Goal: Information Seeking & Learning: Learn about a topic

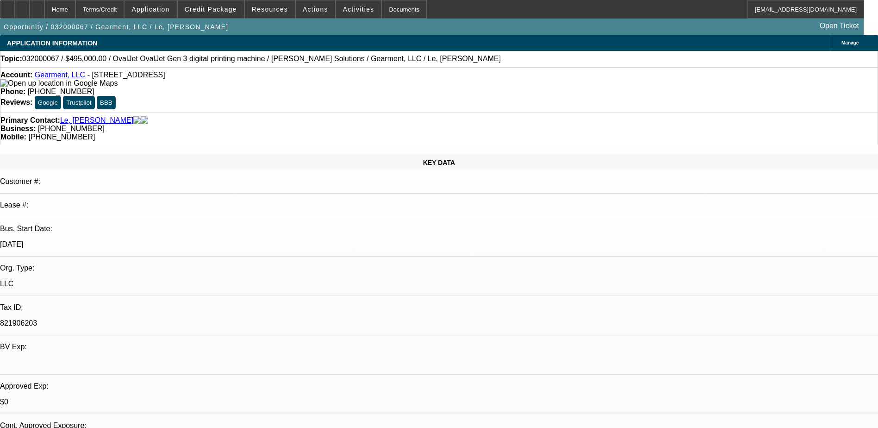
select select "0"
select select "2"
select select "0.1"
select select "0"
select select "2"
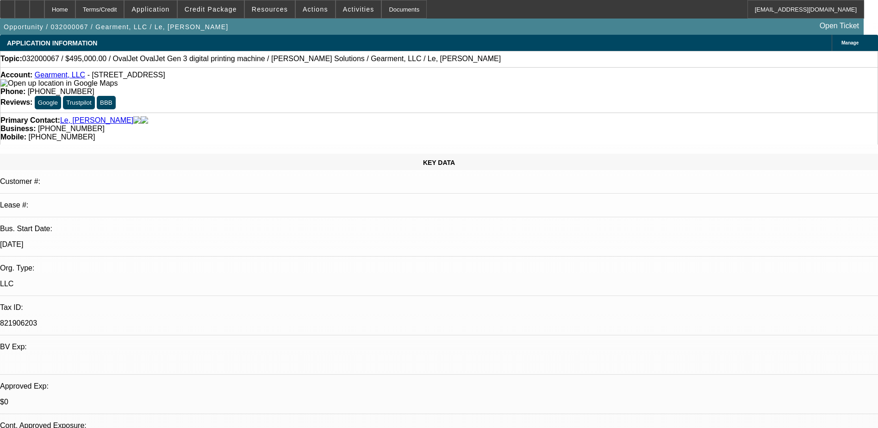
select select "0.1"
select select "1"
select select "2"
select select "4"
select select "1"
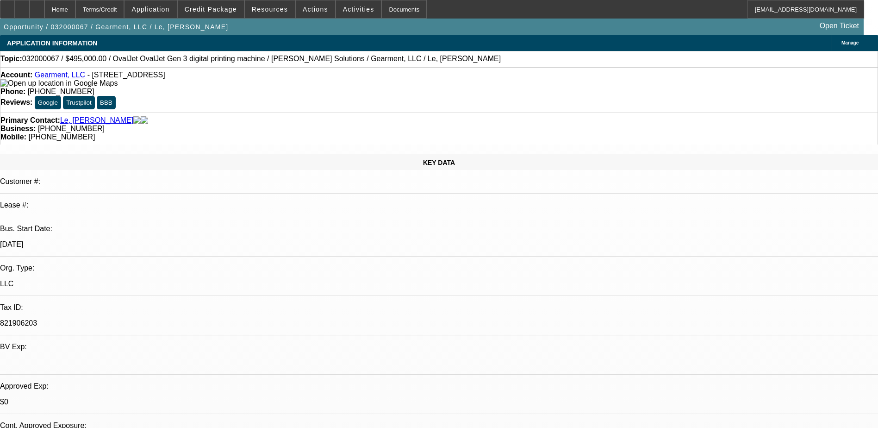
select select "2"
select select "4"
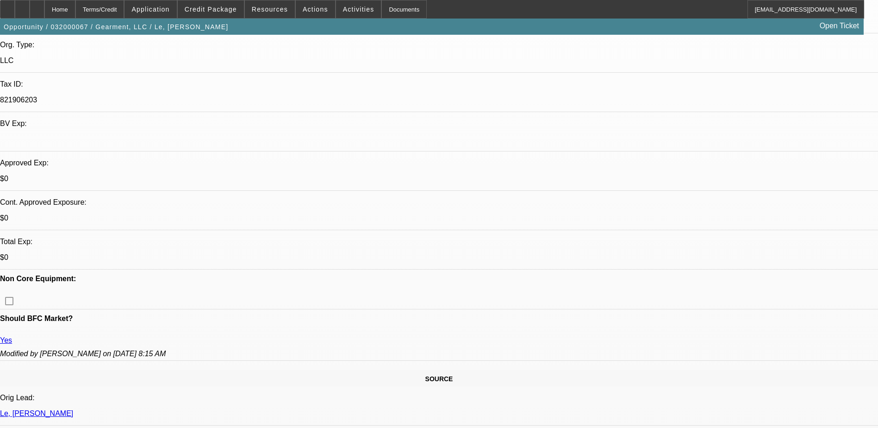
scroll to position [324, 0]
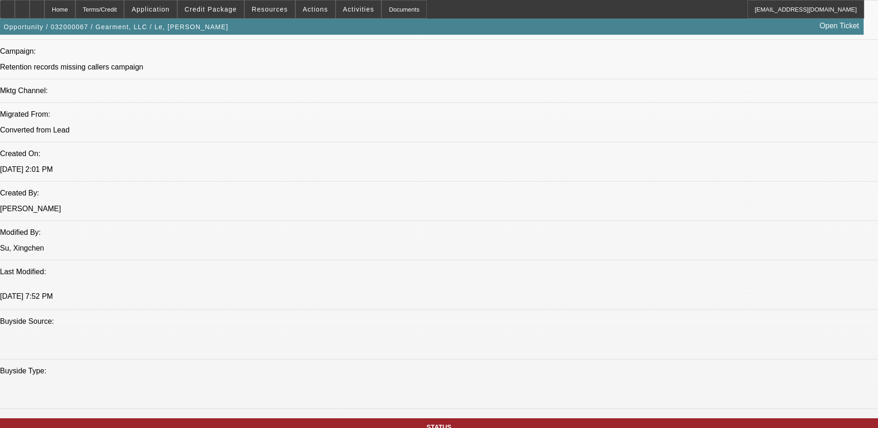
scroll to position [139, 0]
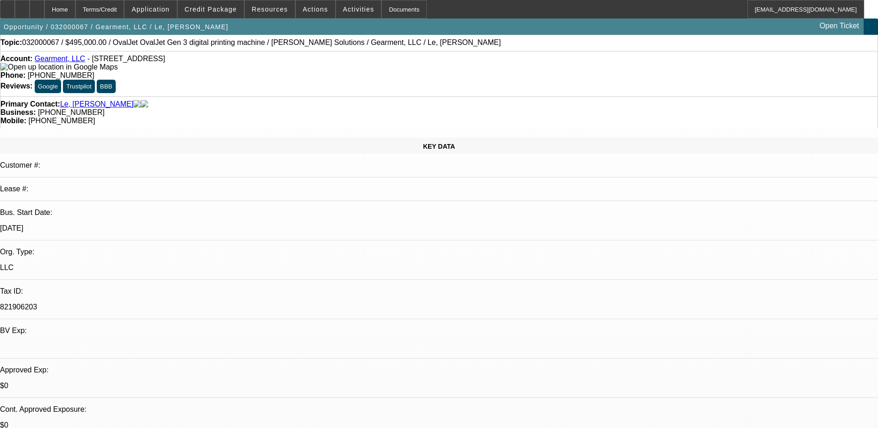
scroll to position [0, 0]
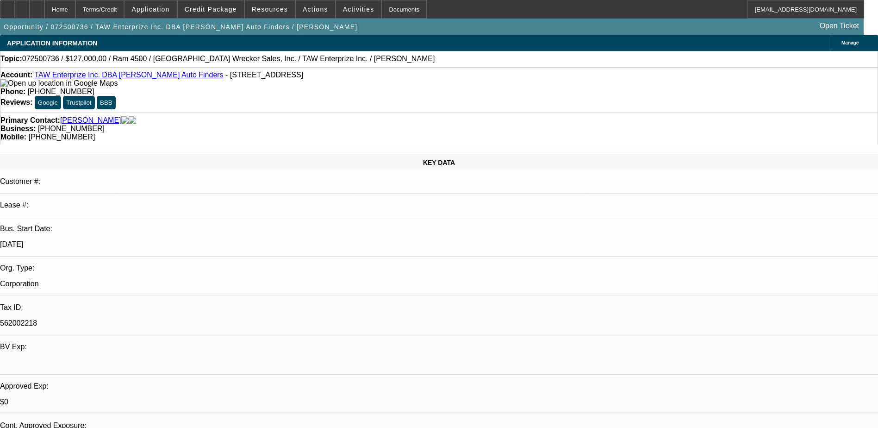
select select "0"
select select "3"
select select "0"
select select "6"
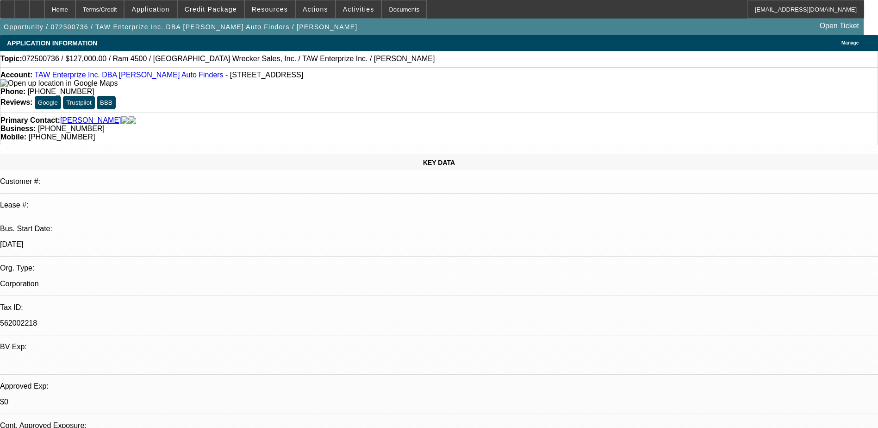
select select "0"
select select "3"
select select "0.1"
select select "6"
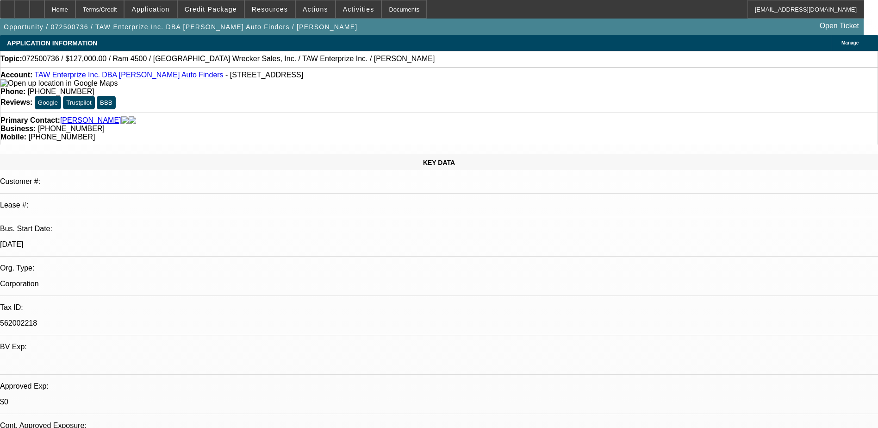
select select "0"
select select "2"
select select "0.1"
select select "4"
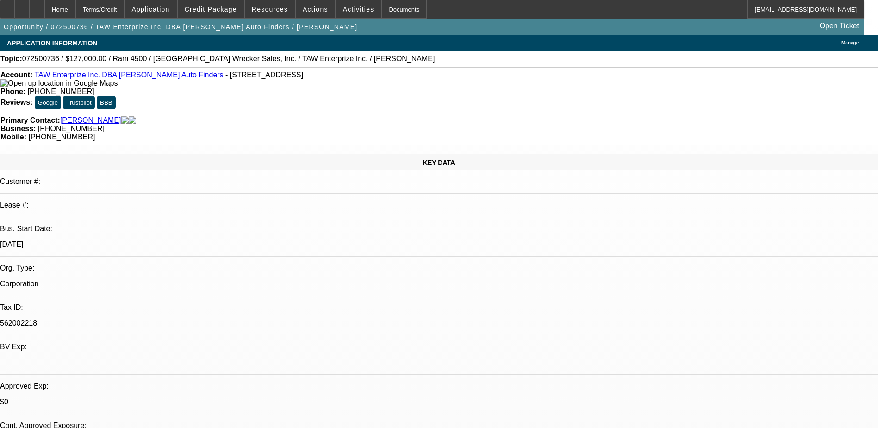
select select "0"
select select "2"
select select "0.1"
select select "4"
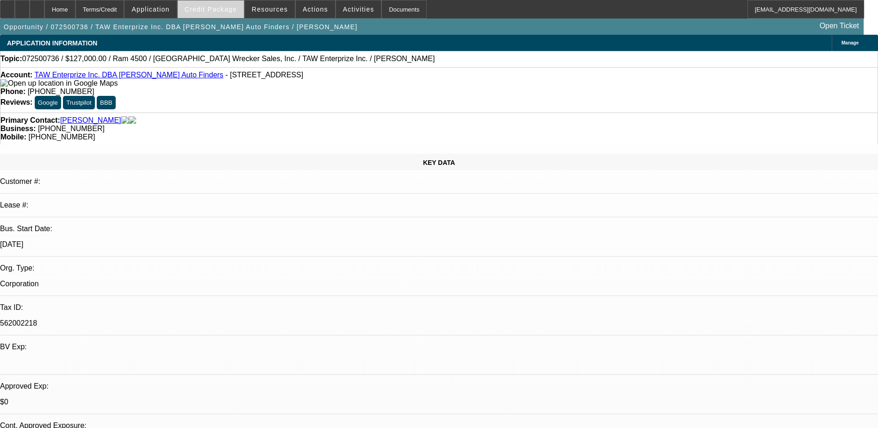
click at [233, 11] on span "Credit Package" at bounding box center [211, 9] width 52 height 7
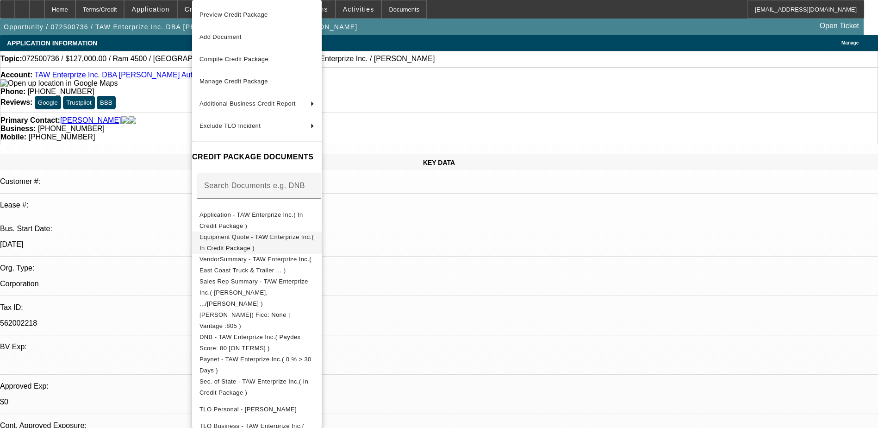
click at [314, 239] on span "Equipment Quote - TAW Enterprize Inc.( In Credit Package )" at bounding box center [257, 242] width 114 height 18
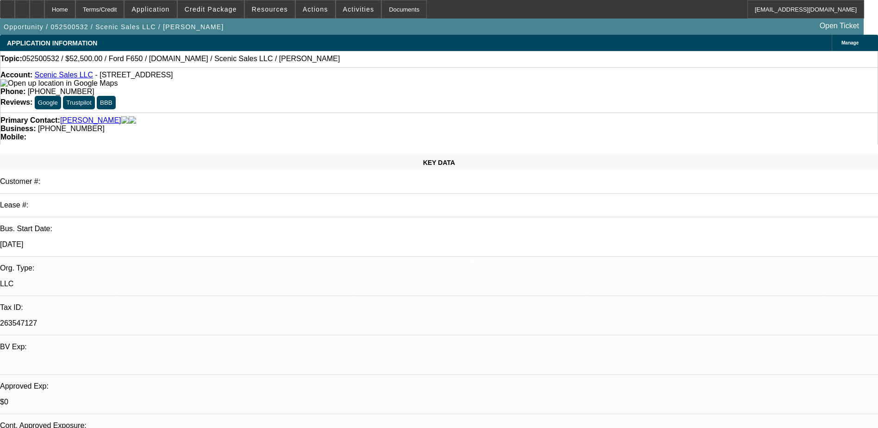
select select "0"
select select "3"
select select "0.1"
select select "4"
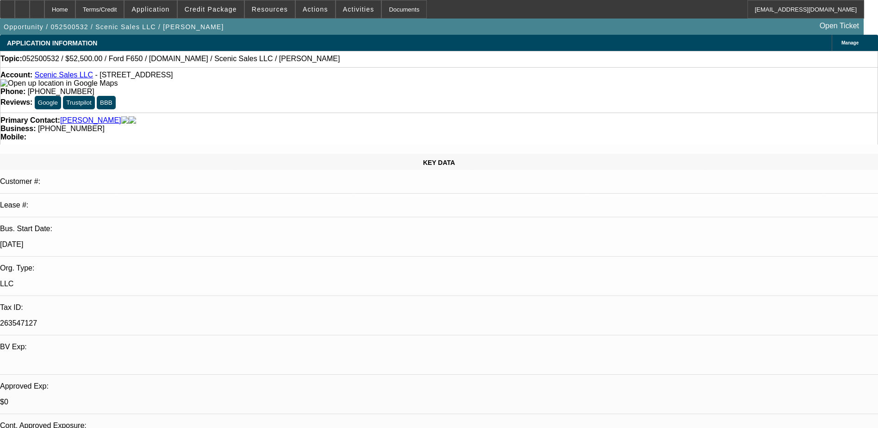
select select "0"
select select "3"
select select "0.1"
select select "4"
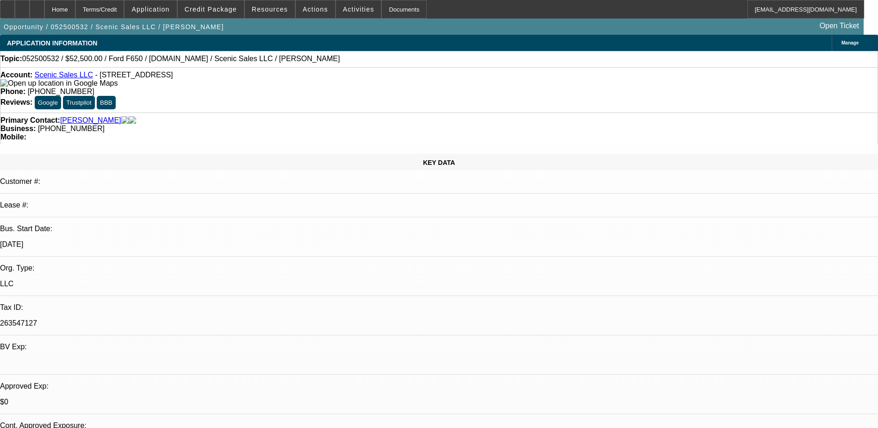
select select "0"
select select "0.1"
select select "4"
select select "0"
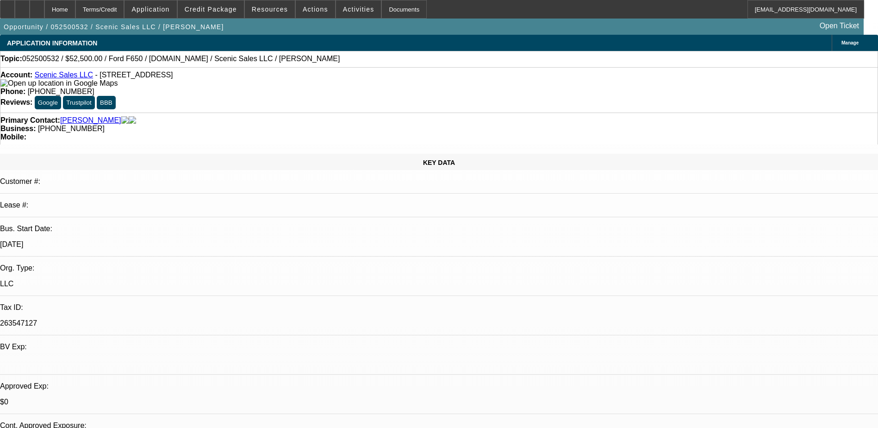
select select "0"
select select "3"
select select "0.1"
select select "4"
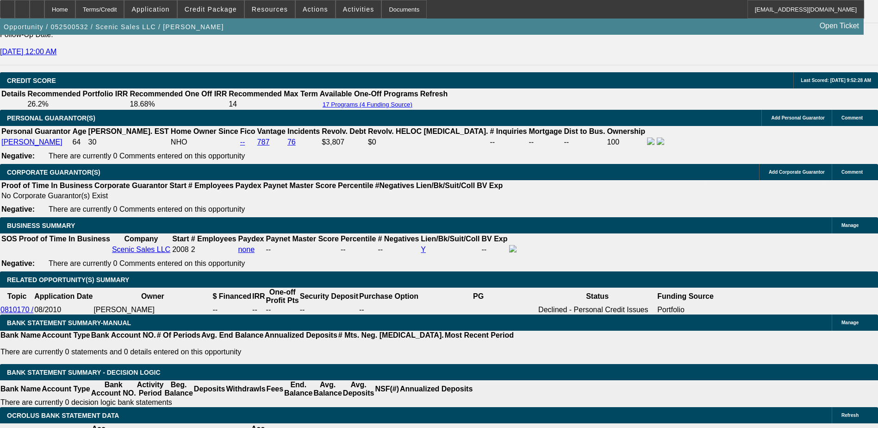
scroll to position [1018, 0]
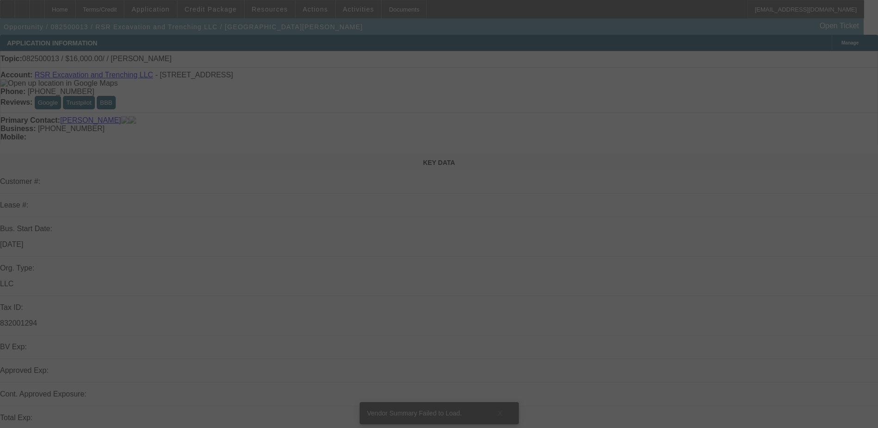
select select "0"
select select "2"
select select "0.1"
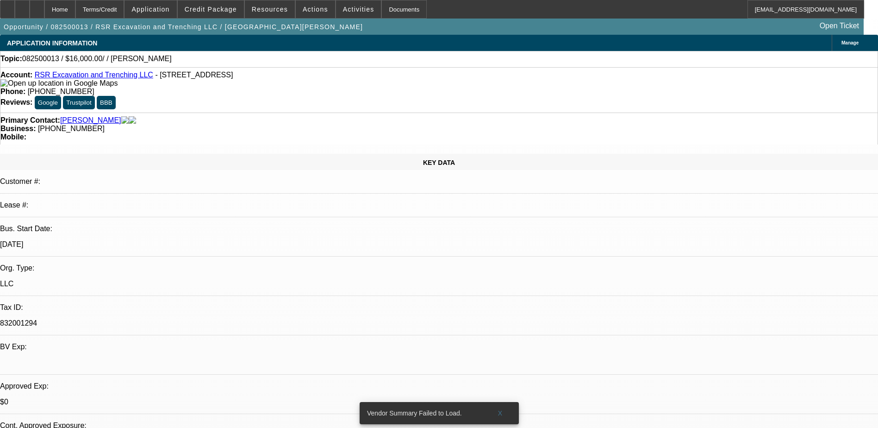
select select "1"
select select "2"
select select "4"
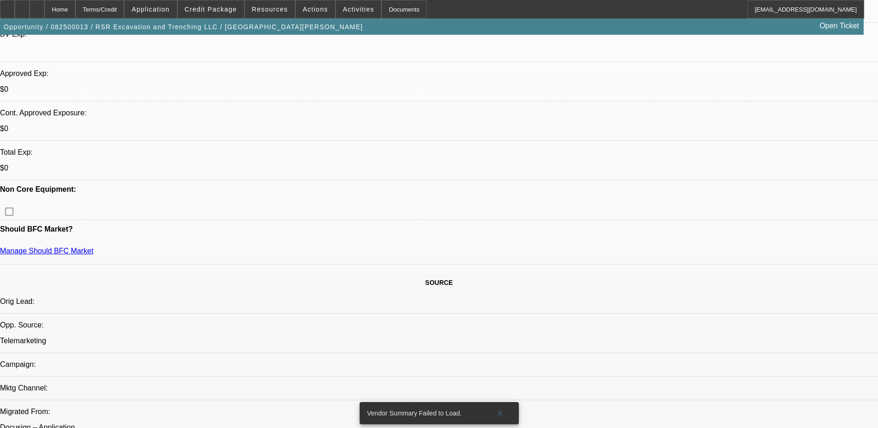
scroll to position [417, 0]
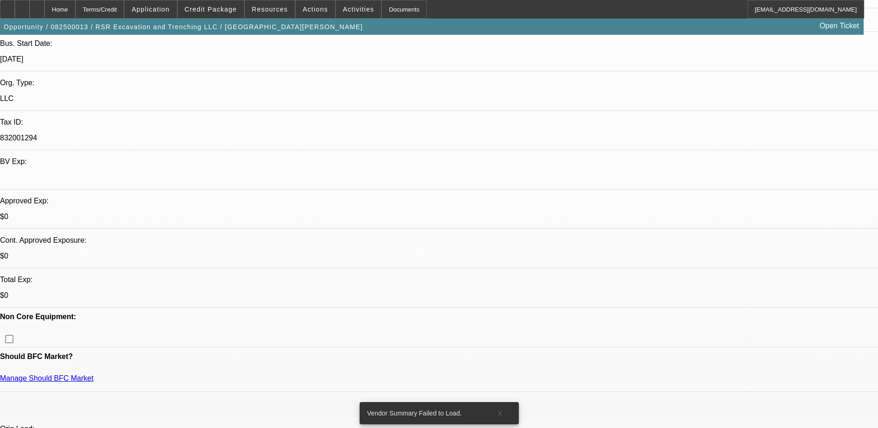
scroll to position [139, 0]
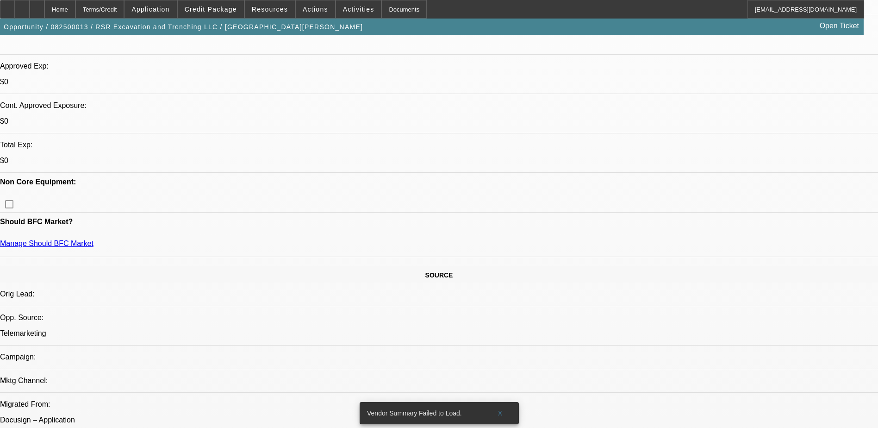
scroll to position [231, 0]
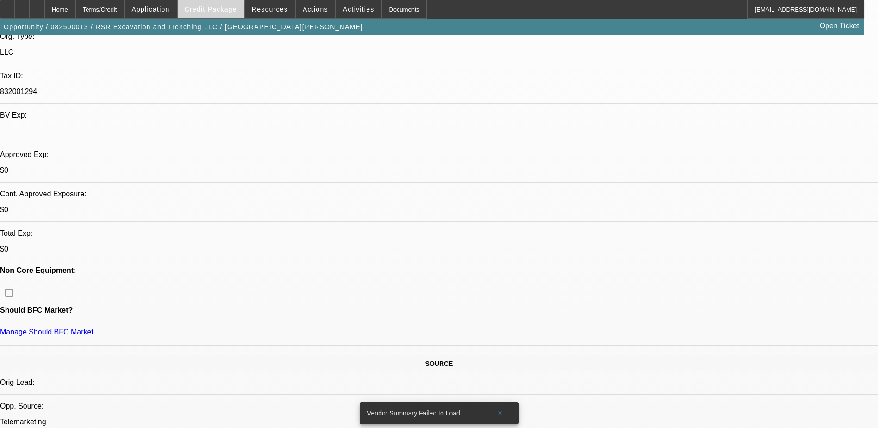
click at [214, 9] on span "Credit Package" at bounding box center [211, 9] width 52 height 7
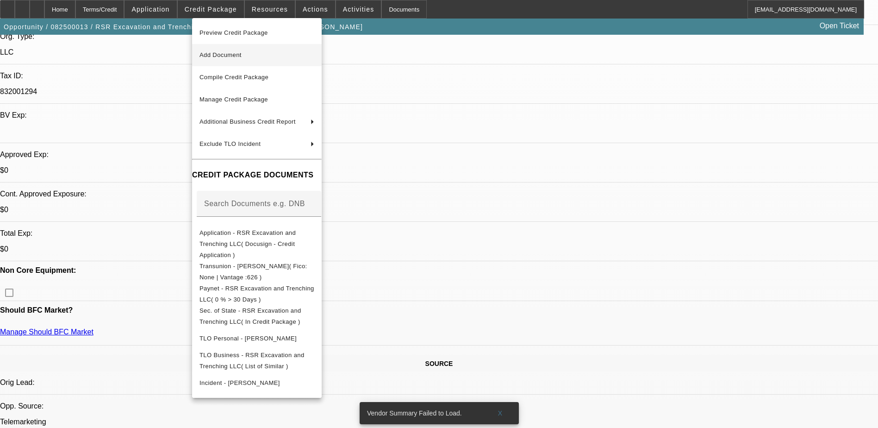
click at [242, 58] on span "Add Document" at bounding box center [257, 55] width 115 height 11
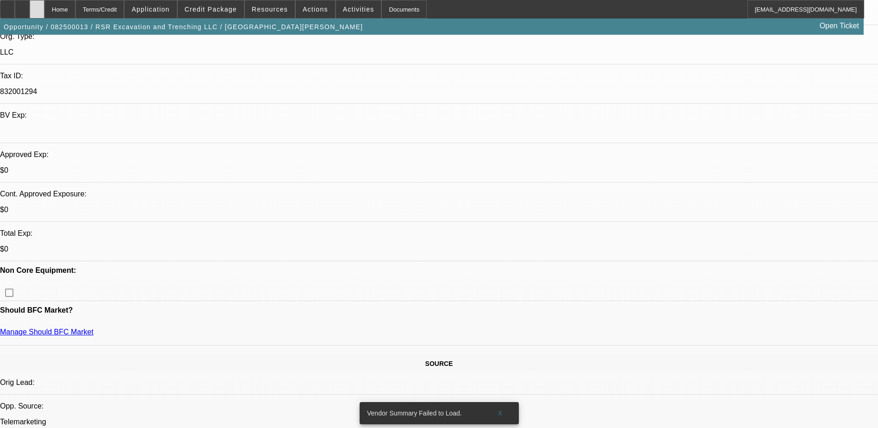
click at [44, 10] on div at bounding box center [37, 9] width 15 height 19
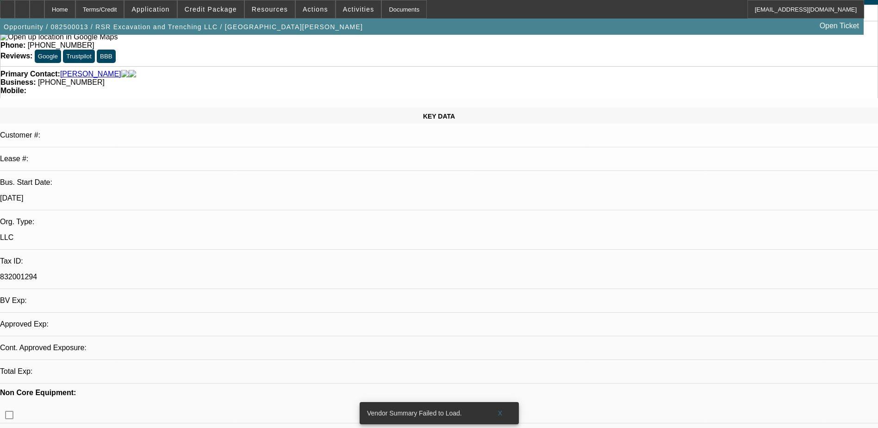
select select "0"
select select "2"
select select "0.1"
select select "1"
select select "2"
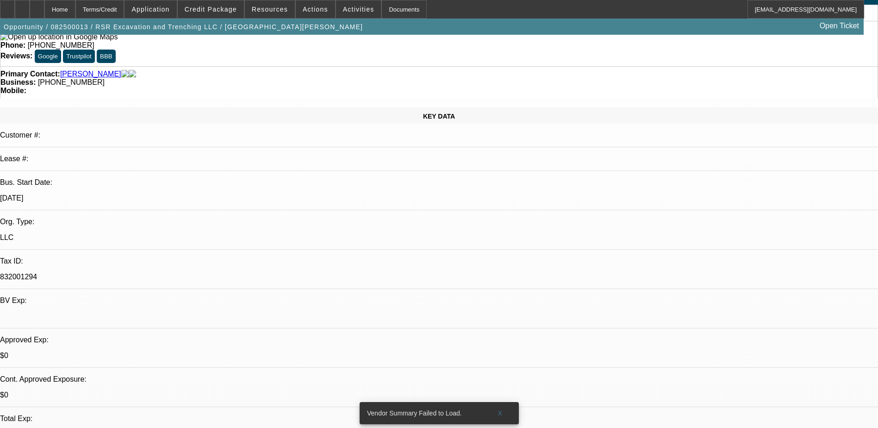
select select "4"
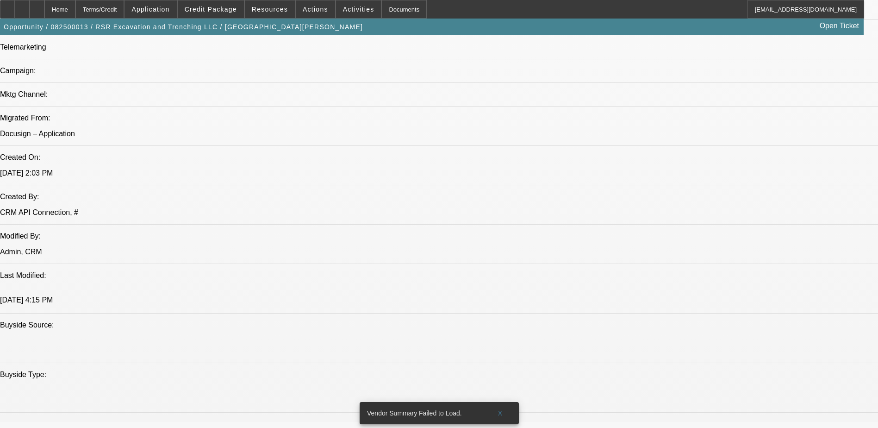
scroll to position [602, 0]
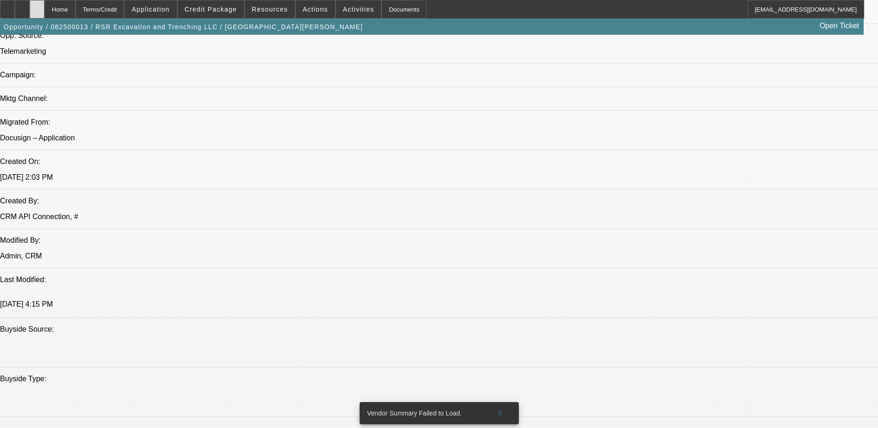
click at [37, 6] on icon at bounding box center [37, 6] width 0 height 0
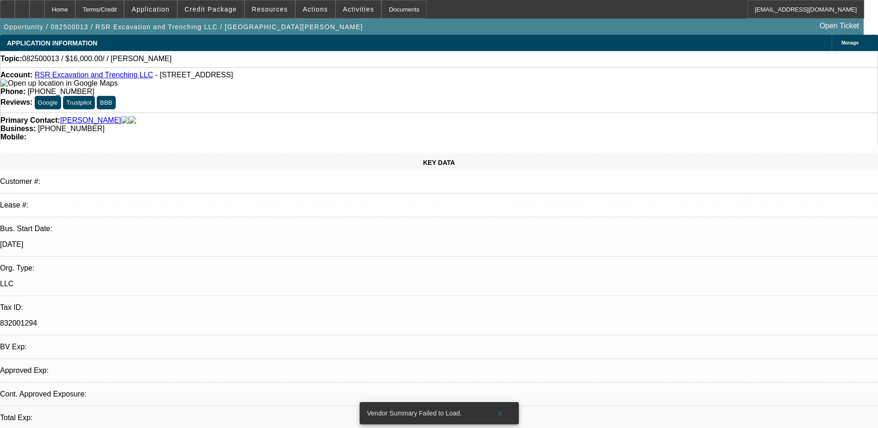
select select "0"
select select "2"
select select "0.1"
select select "1"
select select "2"
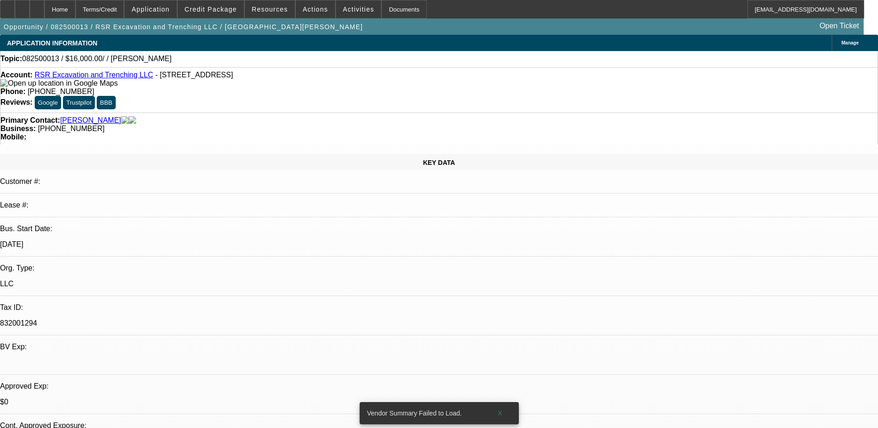
select select "4"
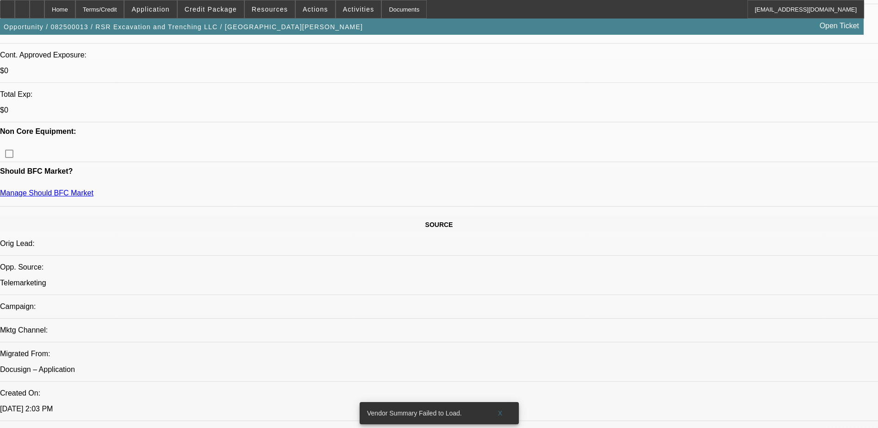
scroll to position [694, 0]
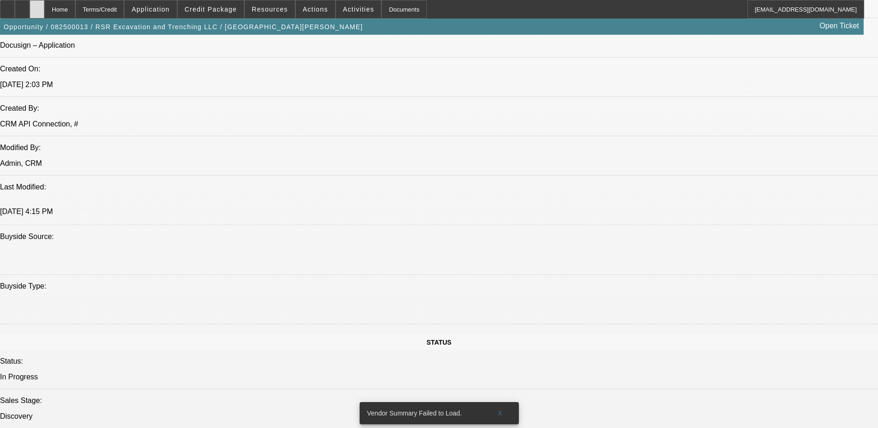
click at [44, 12] on div at bounding box center [37, 9] width 15 height 19
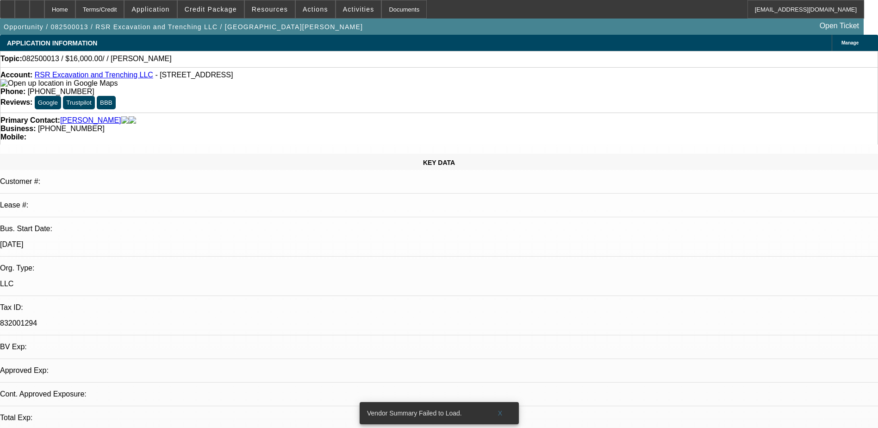
select select "0"
select select "2"
select select "0.1"
select select "1"
select select "2"
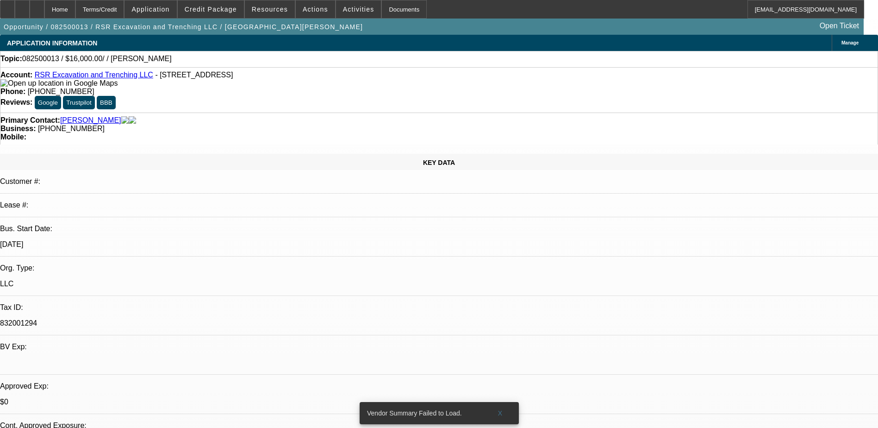
select select "4"
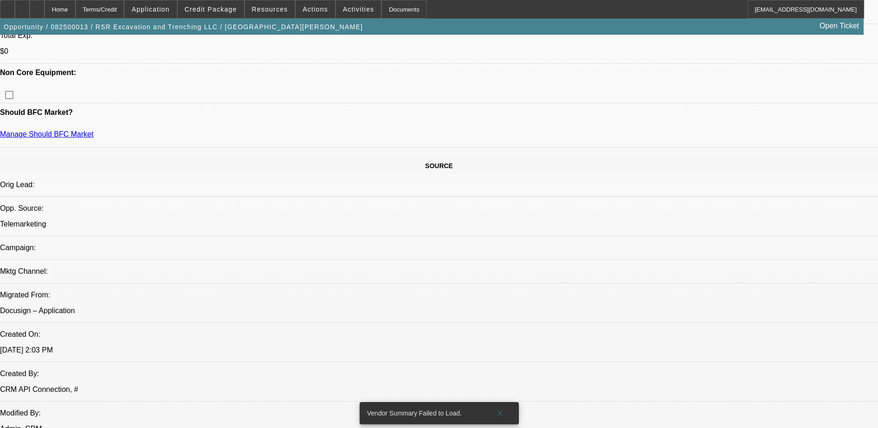
scroll to position [370, 0]
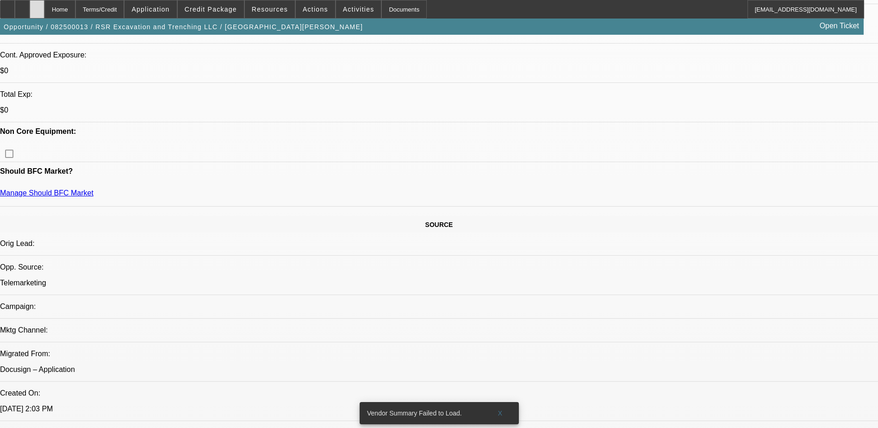
click at [44, 11] on div at bounding box center [37, 9] width 15 height 19
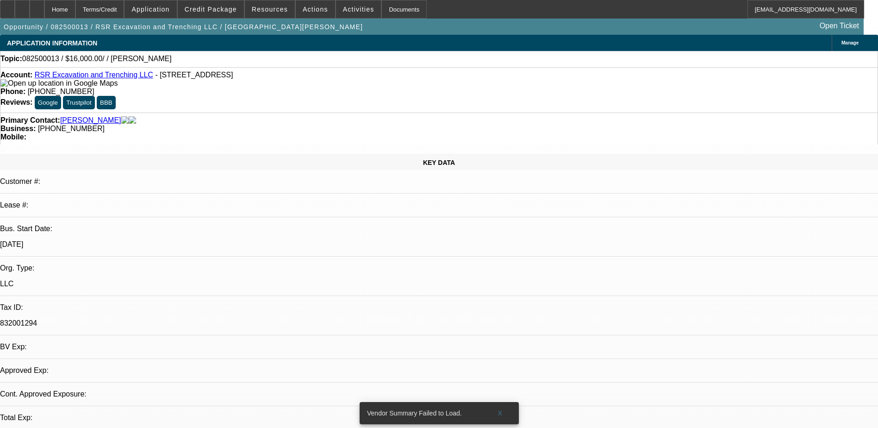
select select "0"
select select "2"
select select "0.1"
select select "1"
select select "2"
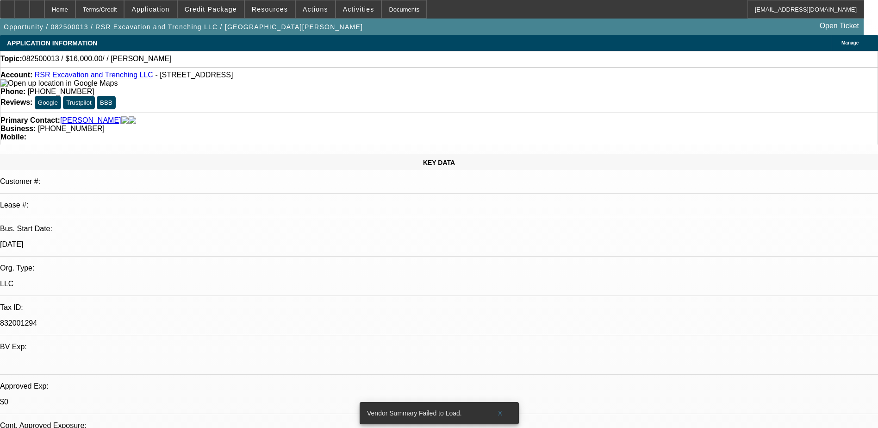
select select "4"
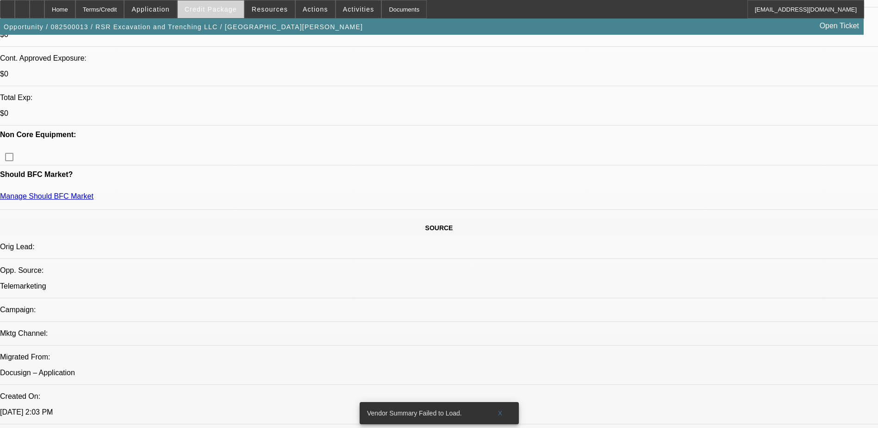
scroll to position [324, 0]
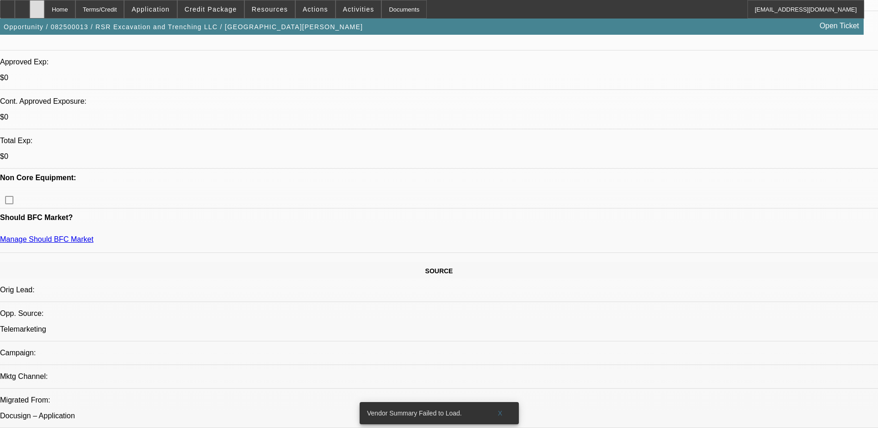
click at [44, 8] on div at bounding box center [37, 9] width 15 height 19
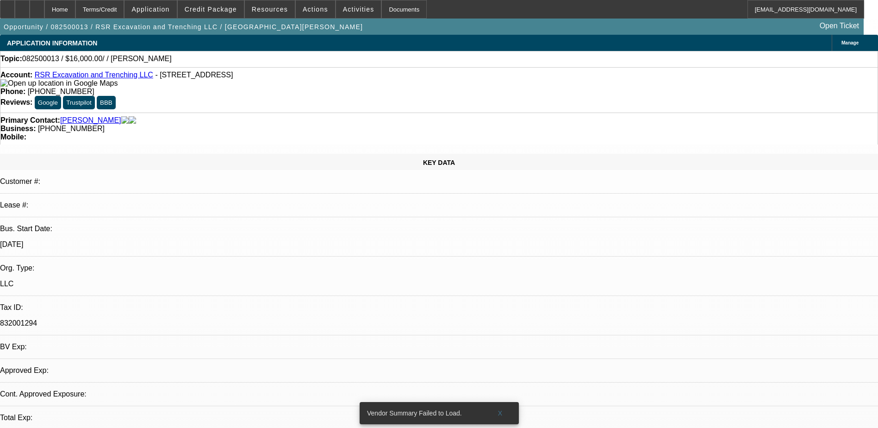
select select "0"
select select "2"
select select "0.1"
select select "4"
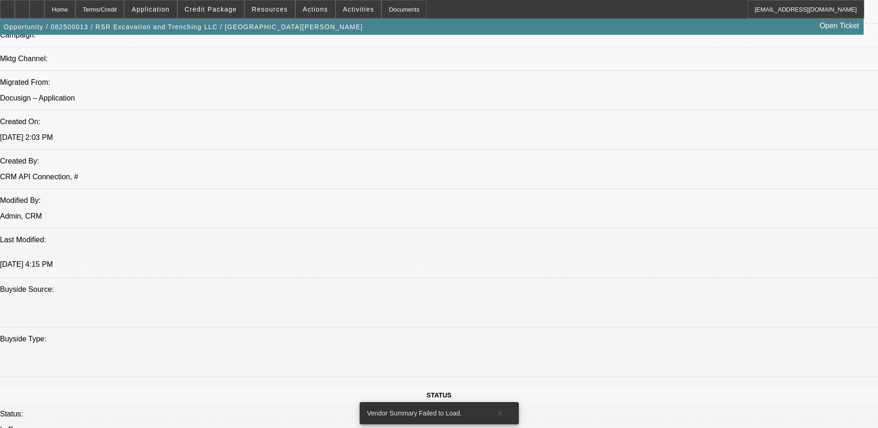
scroll to position [739, 0]
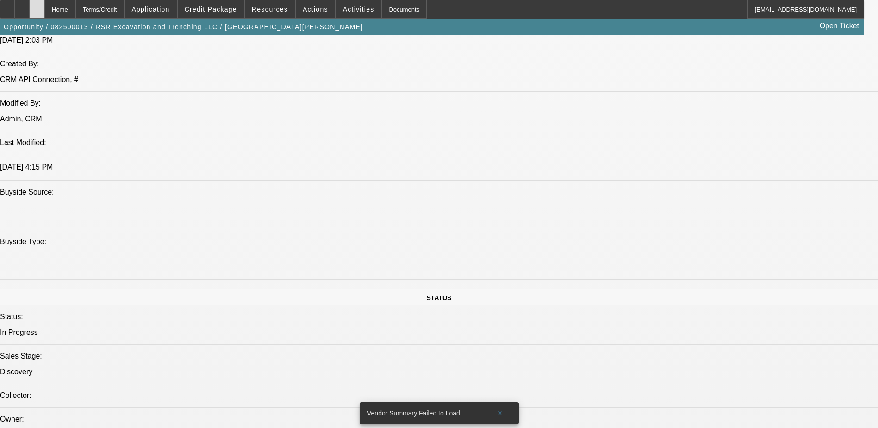
click at [44, 6] on div at bounding box center [37, 9] width 15 height 19
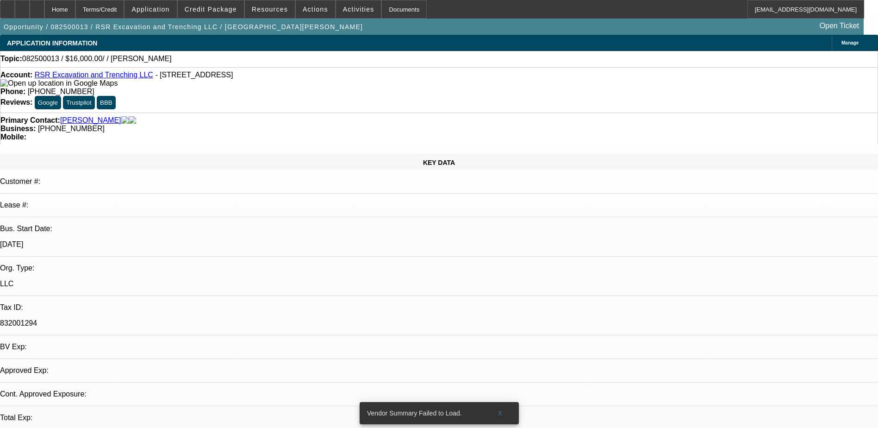
select select "0"
select select "2"
select select "0.1"
select select "1"
select select "2"
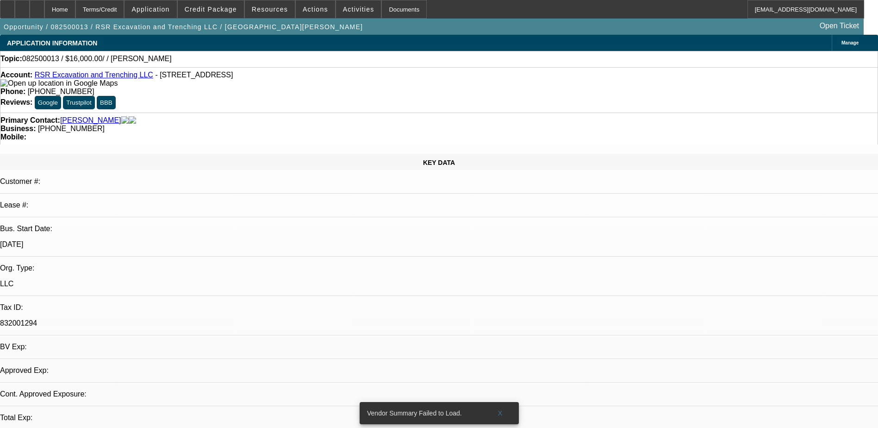
select select "4"
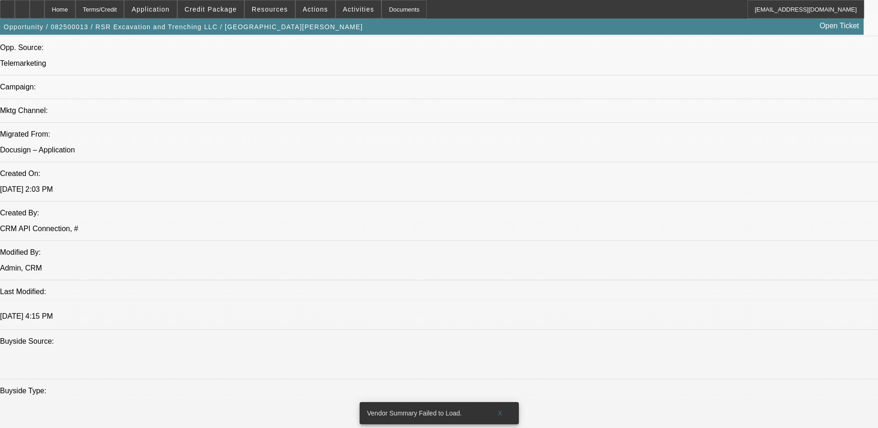
scroll to position [741, 0]
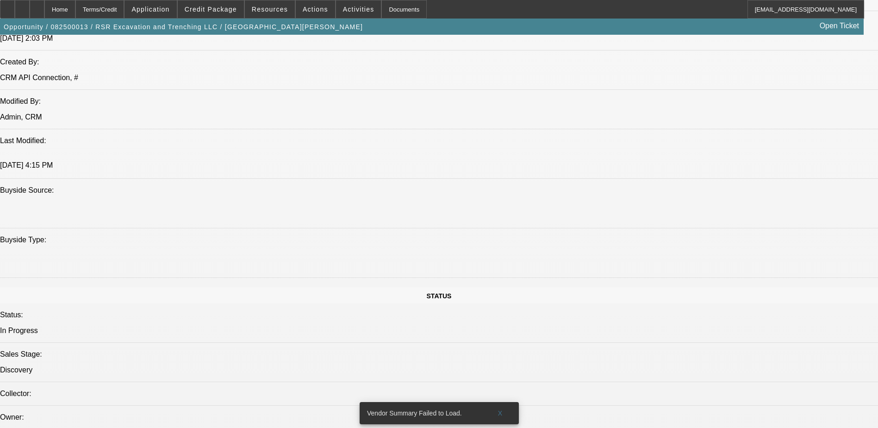
drag, startPoint x: 63, startPoint y: 8, endPoint x: 3, endPoint y: 20, distance: 61.8
click at [44, 8] on div at bounding box center [37, 9] width 15 height 19
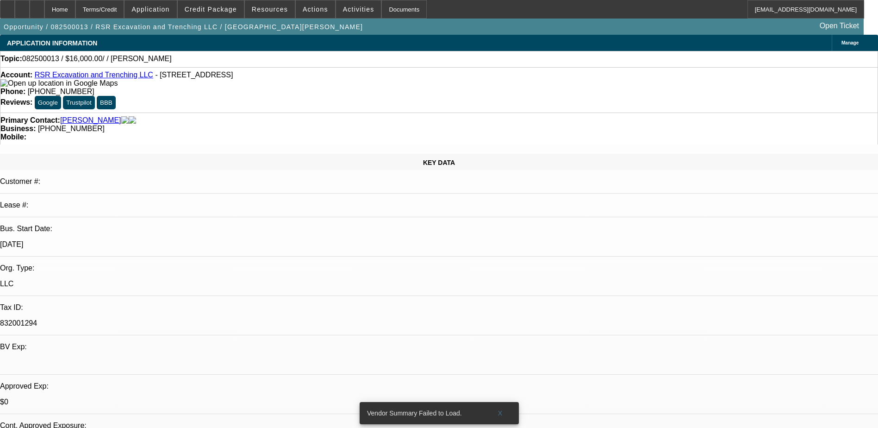
select select "0"
select select "2"
select select "0.1"
select select "1"
select select "2"
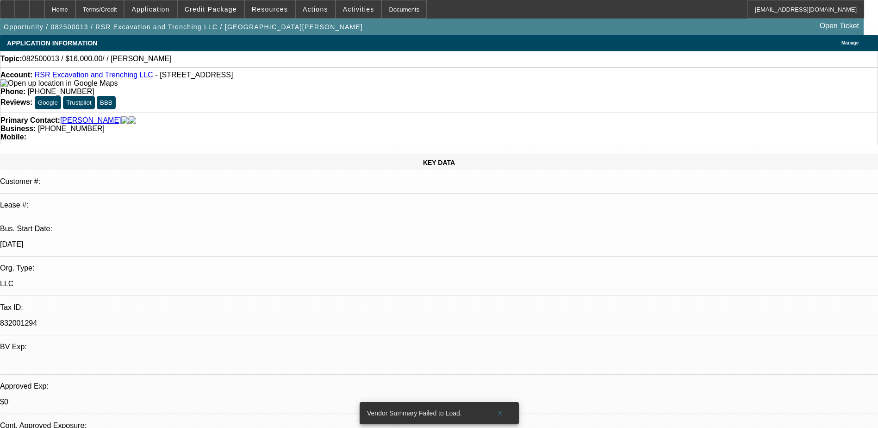
select select "4"
click at [211, 116] on div "Primary Contact: [PERSON_NAME]" at bounding box center [438, 120] width 877 height 8
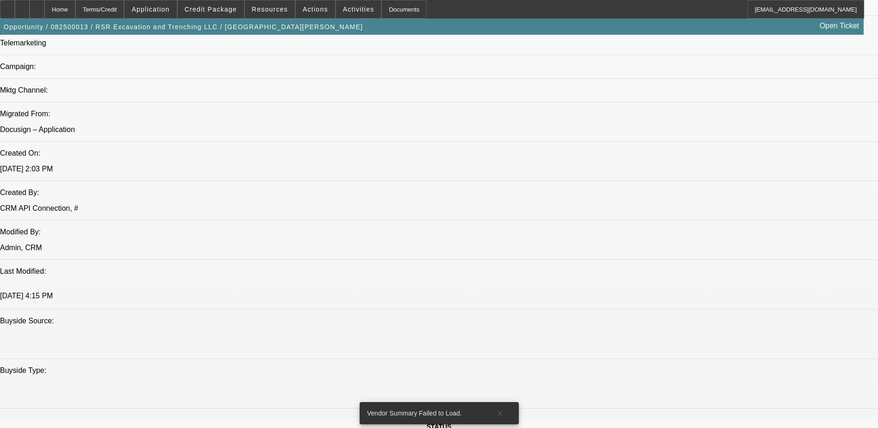
scroll to position [741, 0]
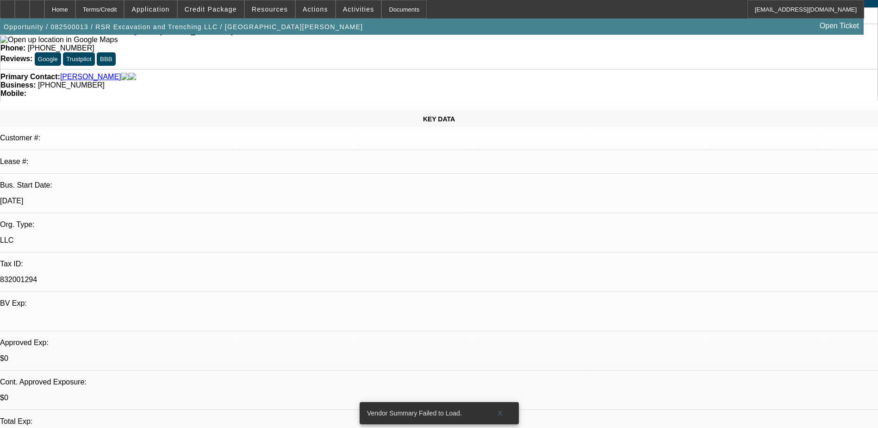
scroll to position [0, 0]
